Goal: Task Accomplishment & Management: Manage account settings

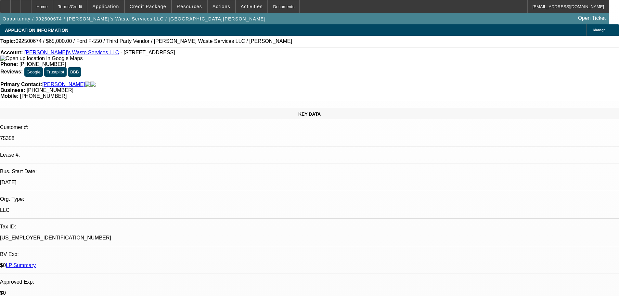
select select "0"
select select "6"
select select "0"
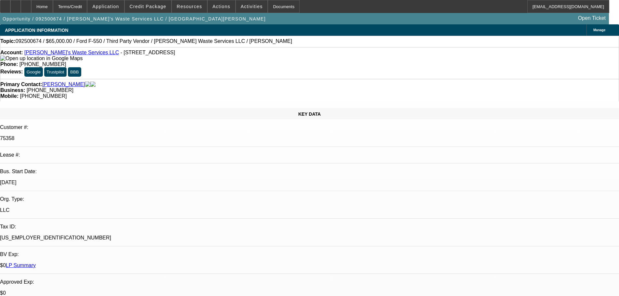
select select "0"
select select "6"
click at [159, 7] on span "Credit Package" at bounding box center [148, 6] width 37 height 5
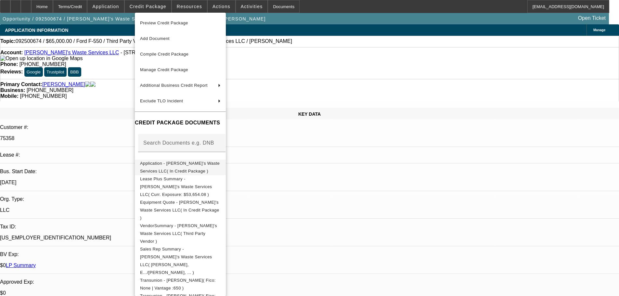
click at [181, 164] on span "Application - [PERSON_NAME]'s Waste Services LLC( In Credit Package )" at bounding box center [180, 167] width 80 height 13
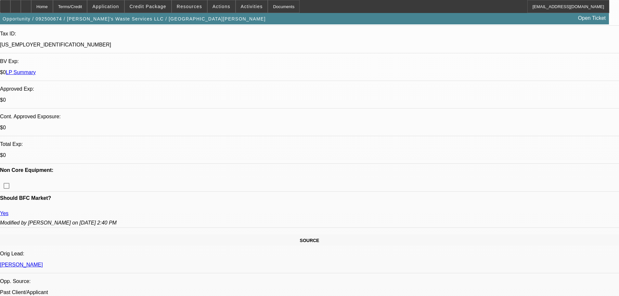
scroll to position [195, 0]
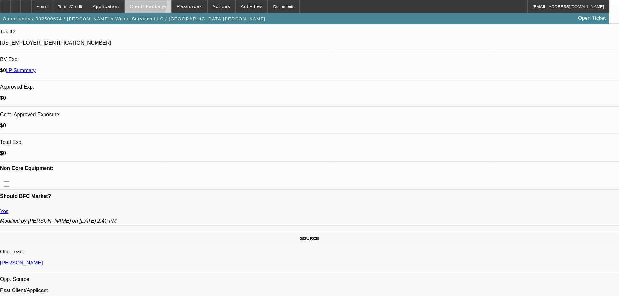
click at [156, 5] on span "Credit Package" at bounding box center [148, 6] width 37 height 5
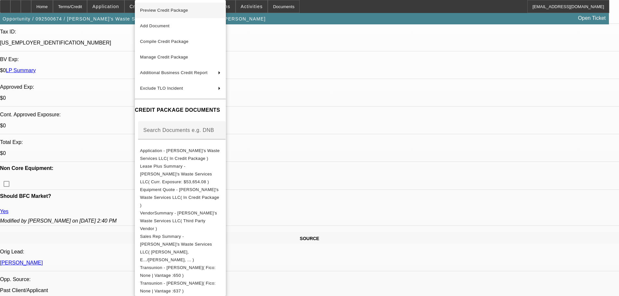
click at [163, 9] on span "Preview Credit Package" at bounding box center [164, 10] width 48 height 5
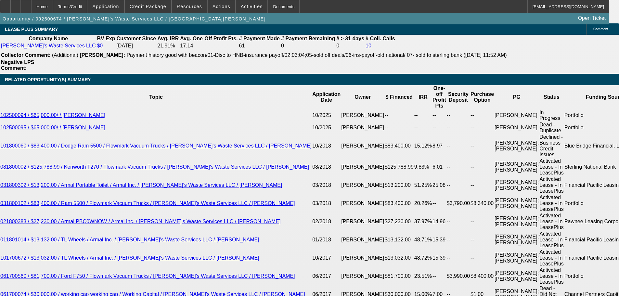
scroll to position [1137, 0]
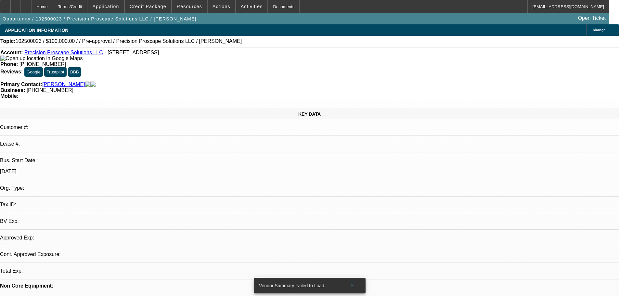
select select "0"
select select "2"
select select "0.1"
select select "4"
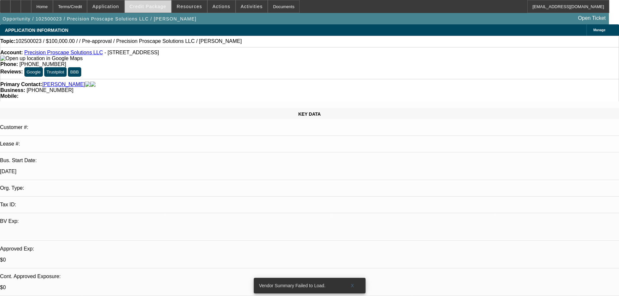
click at [141, 9] on span at bounding box center [148, 7] width 46 height 16
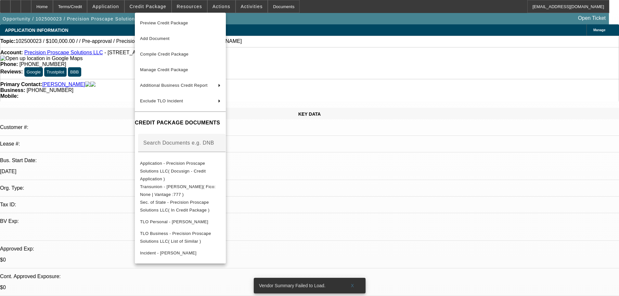
click at [140, 12] on div at bounding box center [309, 148] width 619 height 296
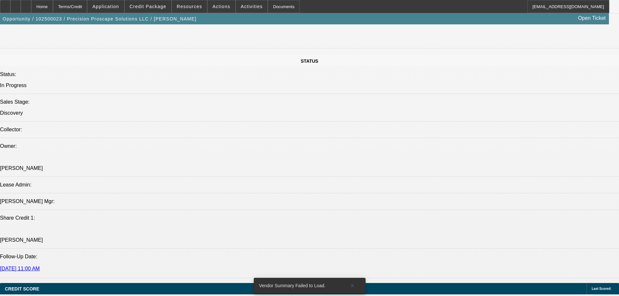
scroll to position [628, 0]
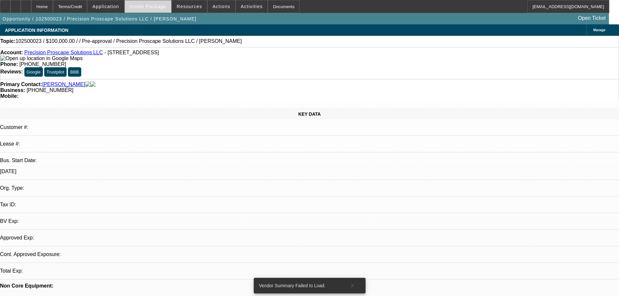
select select "0"
select select "2"
select select "0.1"
select select "4"
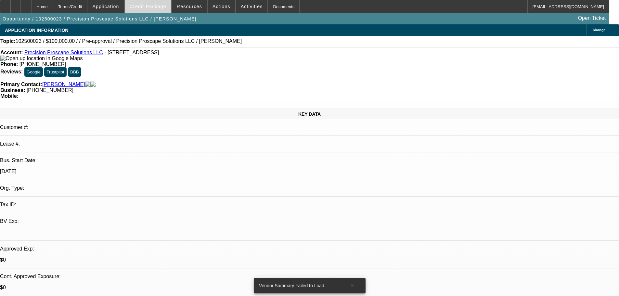
click at [156, 7] on span "Credit Package" at bounding box center [148, 6] width 37 height 5
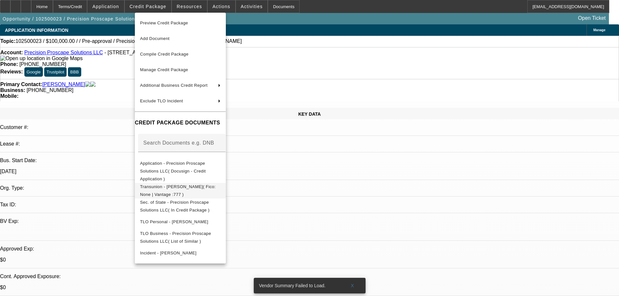
click at [186, 184] on span "Transunion - Turner, Randell( Fico: None | Vantage :777 )" at bounding box center [178, 190] width 76 height 13
